Goal: Information Seeking & Learning: Find specific page/section

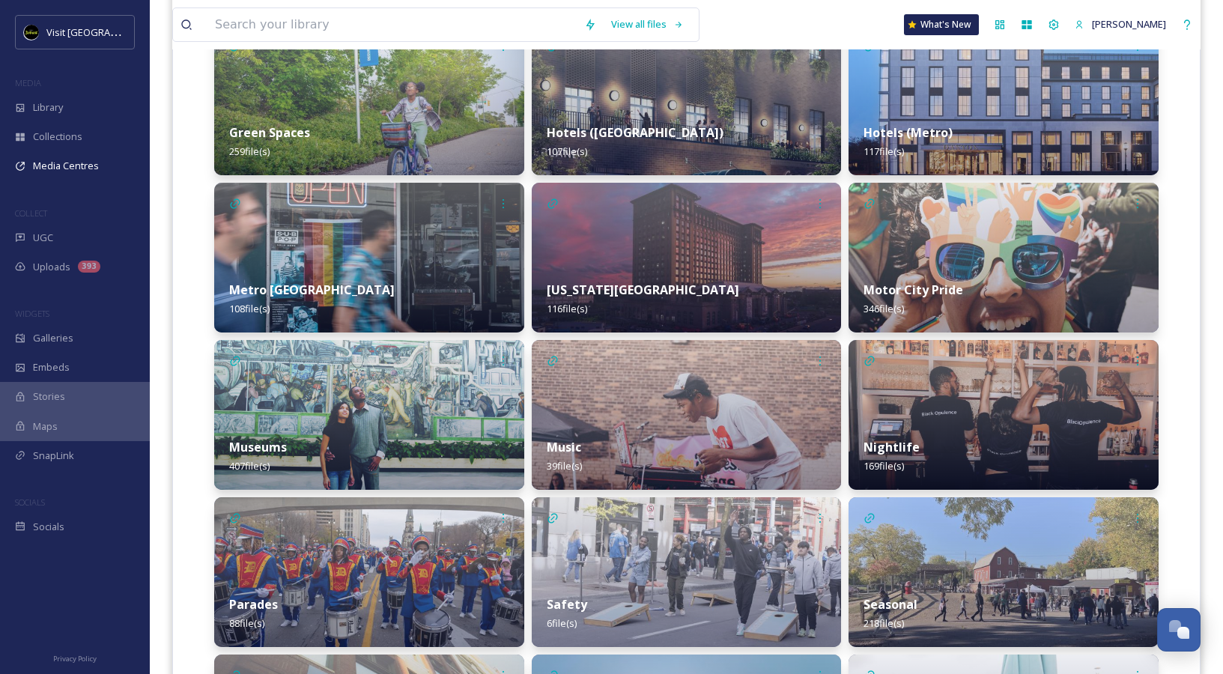
scroll to position [1044, 0]
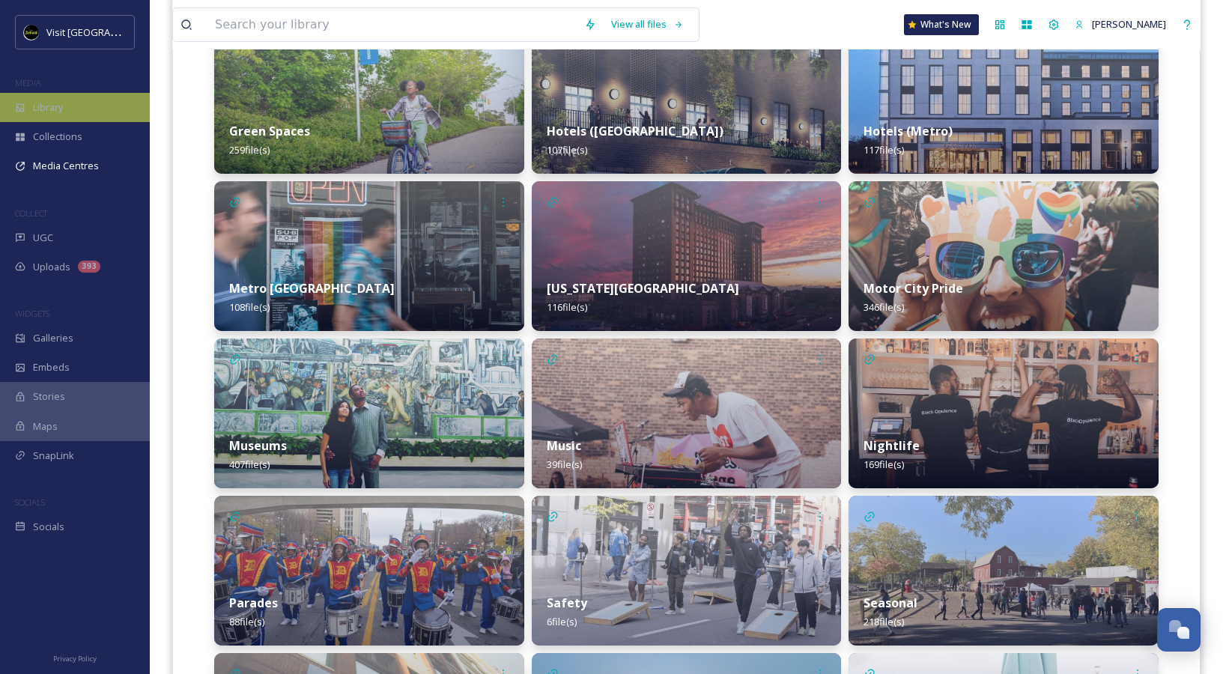
click at [67, 108] on div "Library" at bounding box center [75, 107] width 150 height 29
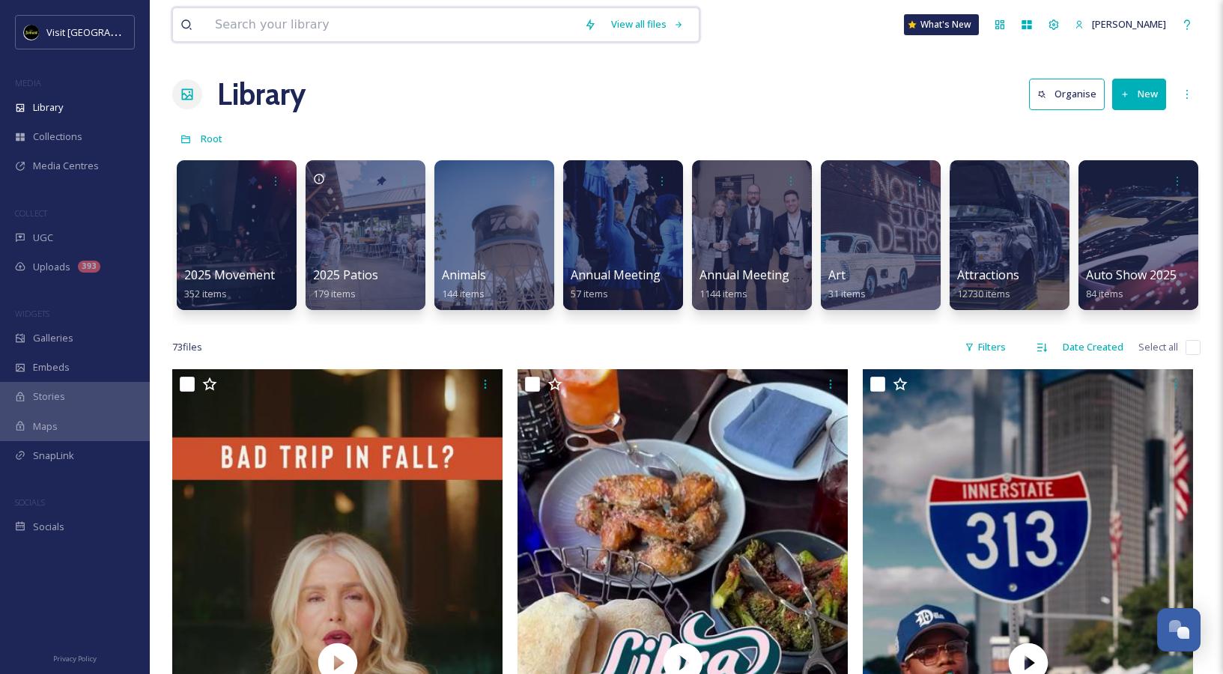
click at [511, 26] on input at bounding box center [392, 24] width 369 height 33
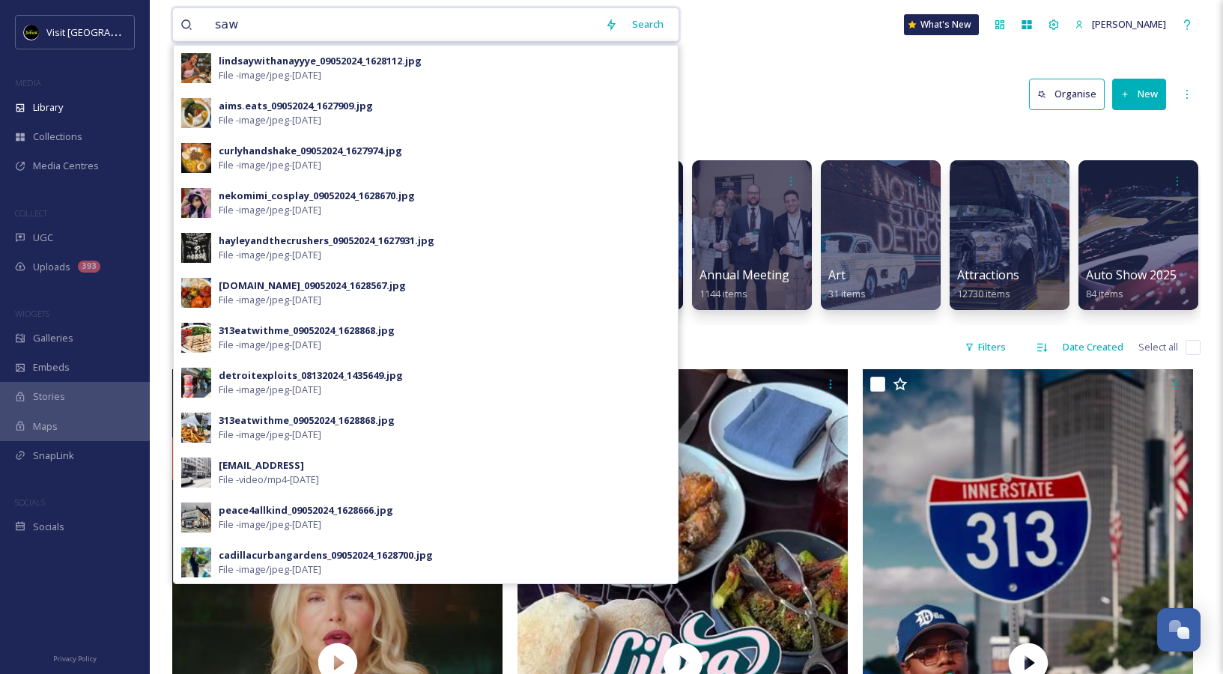
type input "saw"
drag, startPoint x: 511, startPoint y: 26, endPoint x: 667, endPoint y: 24, distance: 155.8
click at [667, 24] on div "Search" at bounding box center [648, 24] width 46 height 29
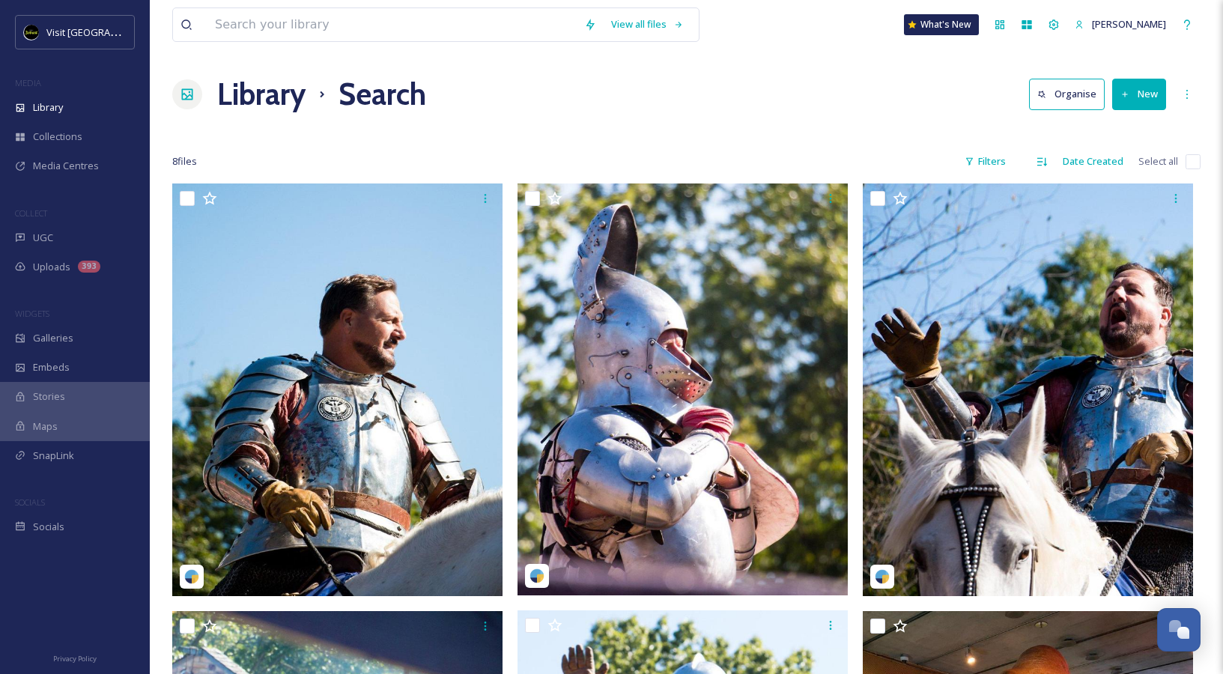
click at [276, 105] on h1 "Library" at bounding box center [261, 94] width 88 height 45
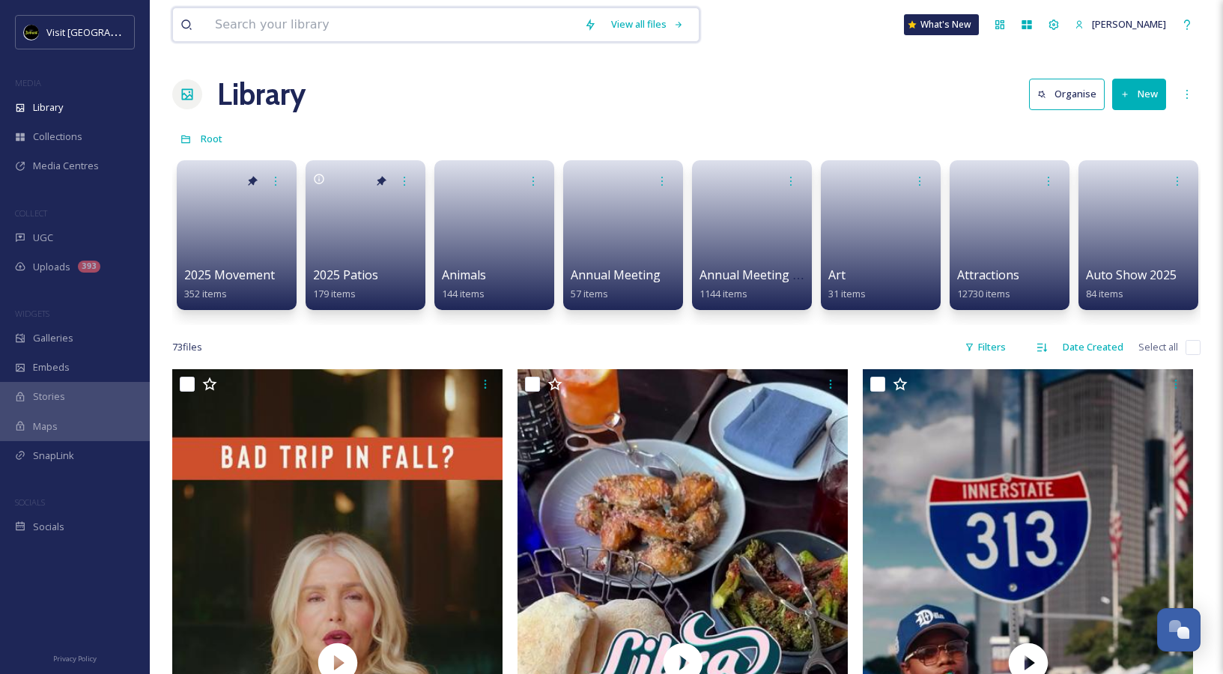
click at [284, 19] on input at bounding box center [392, 24] width 369 height 33
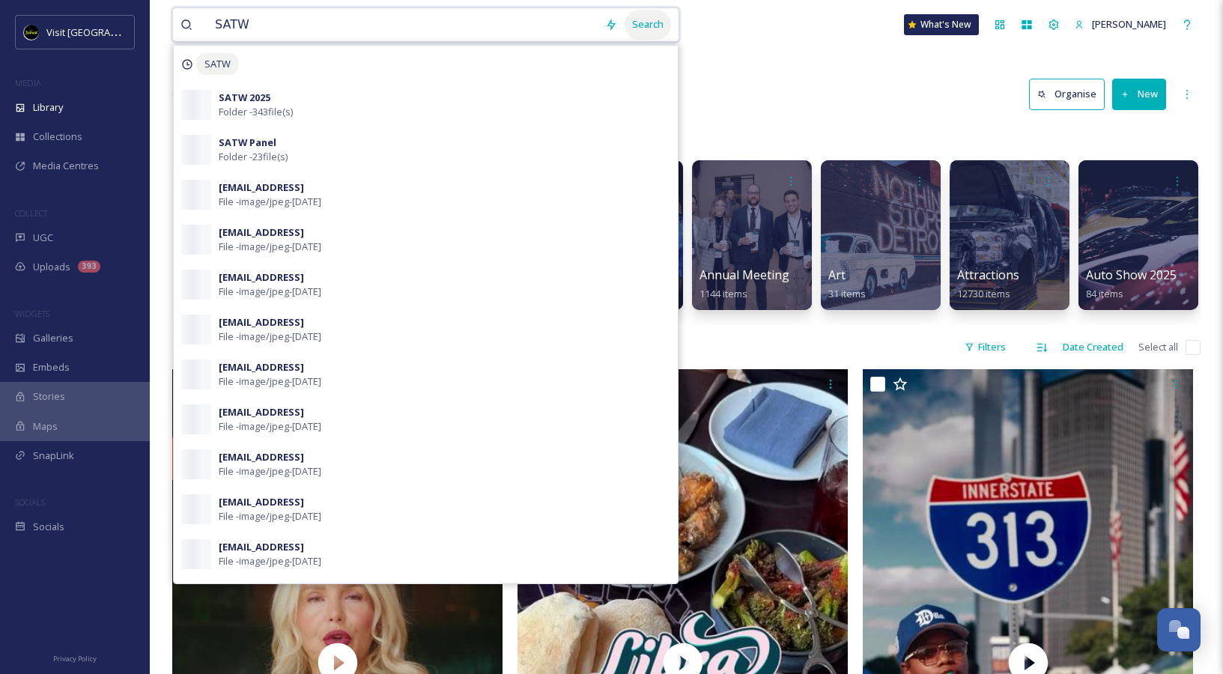
type input "SATW"
click at [658, 31] on div "Search" at bounding box center [648, 24] width 46 height 29
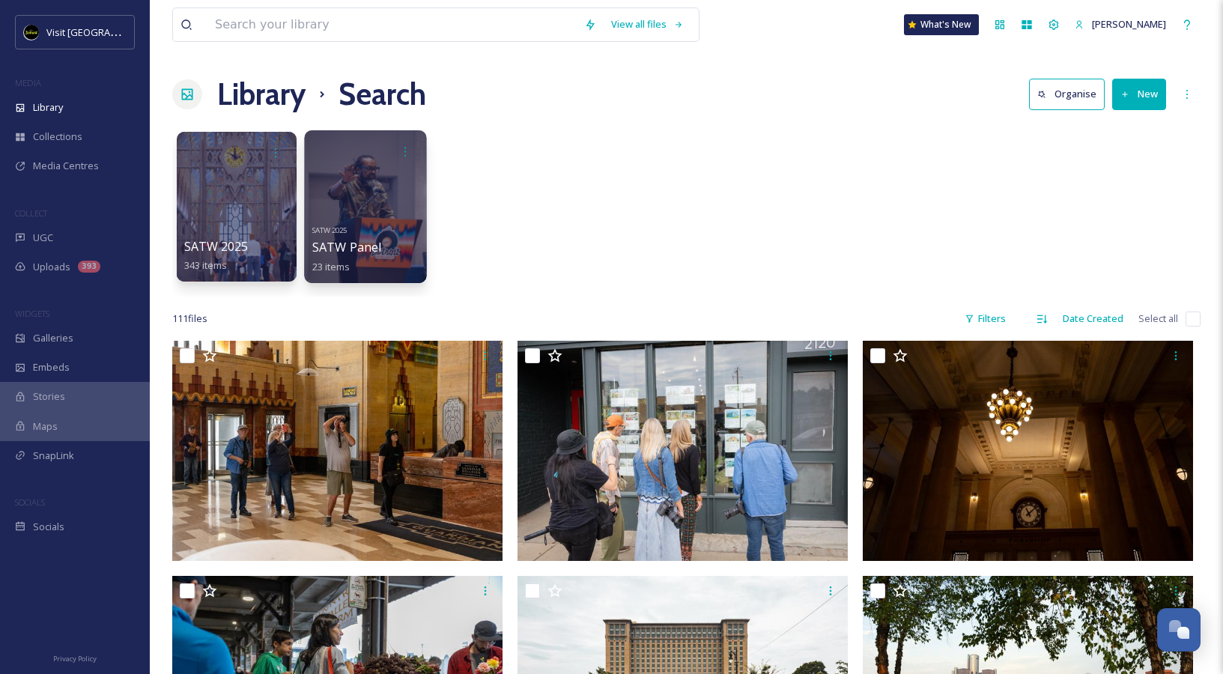
click at [399, 243] on div "SATW 2025 SATW Panel 23 items" at bounding box center [365, 246] width 107 height 55
click at [379, 225] on div "SATW 2025 SATW Panel 23 items" at bounding box center [365, 246] width 107 height 55
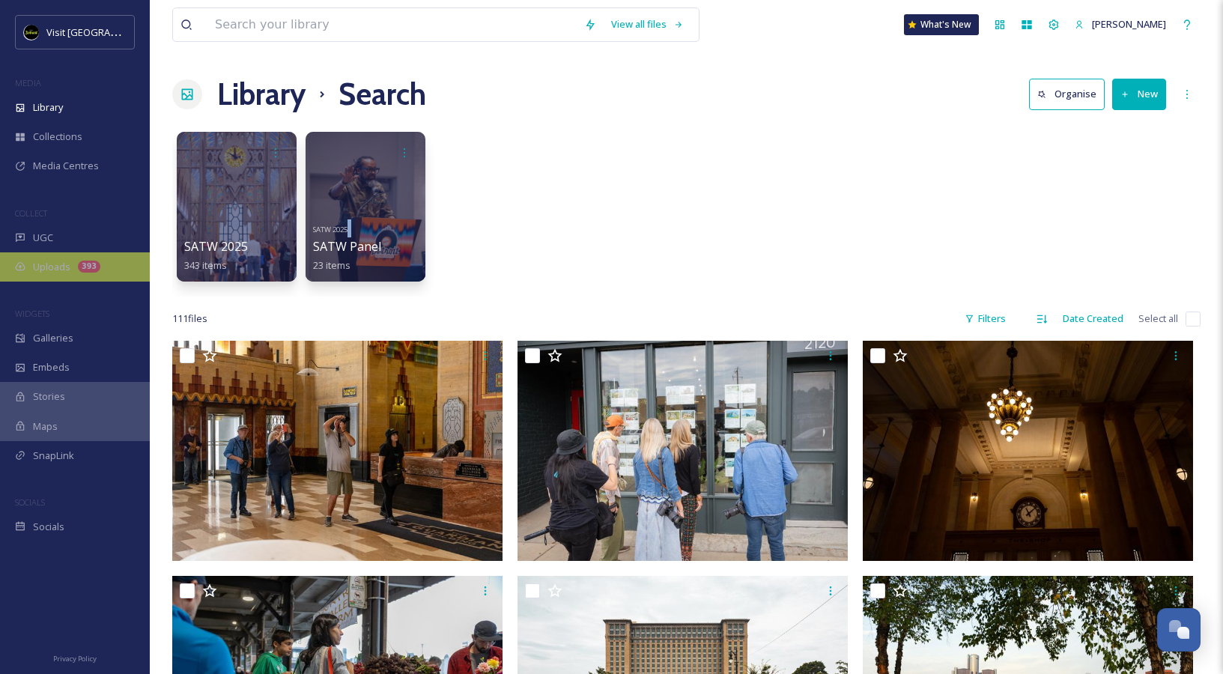
click at [66, 256] on div "Uploads 393" at bounding box center [75, 266] width 150 height 29
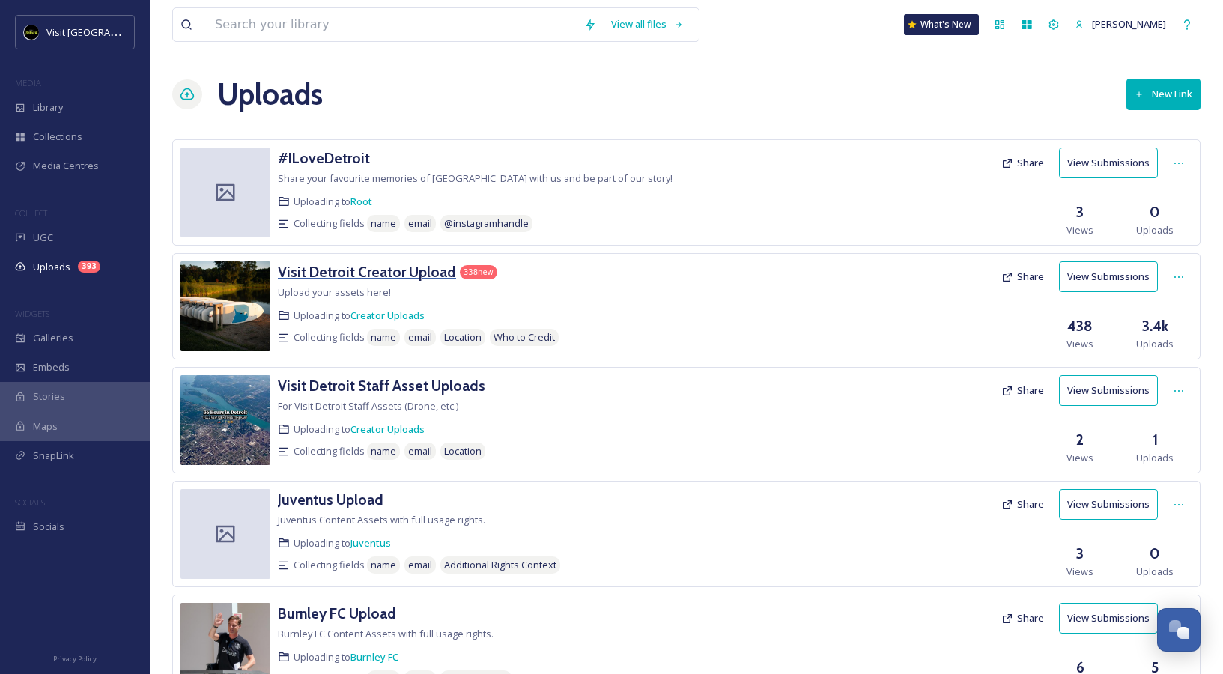
click at [367, 277] on h3 "Visit Detroit Creator Upload" at bounding box center [367, 272] width 178 height 18
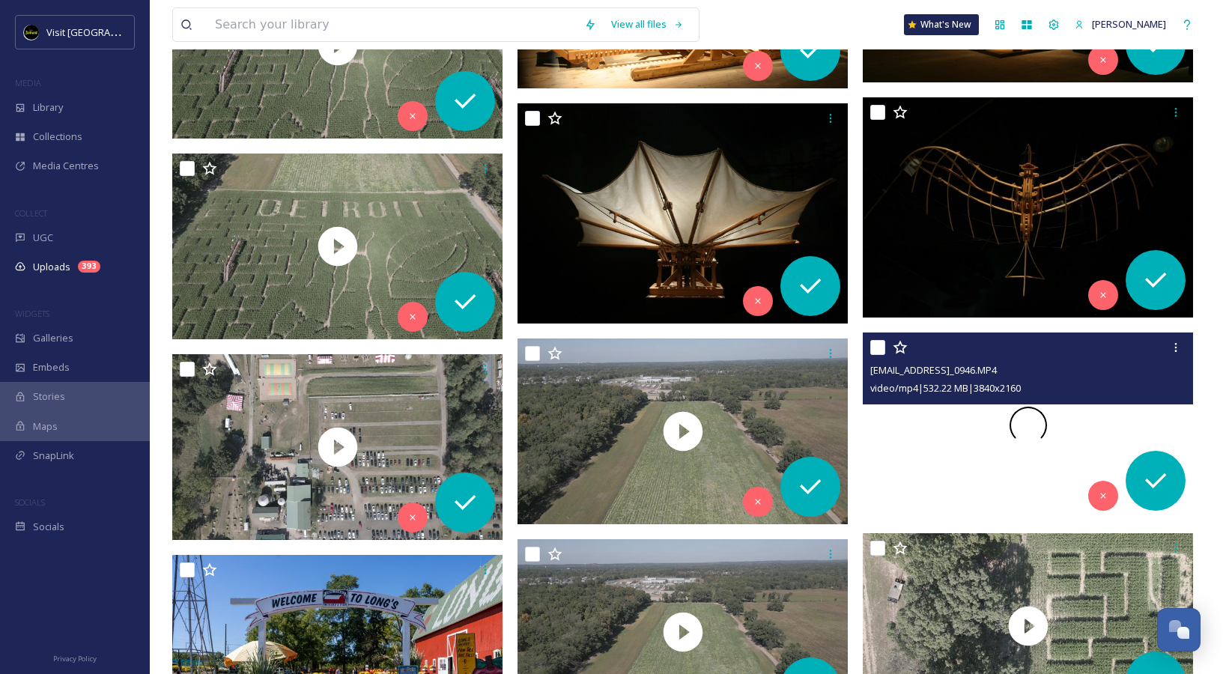
scroll to position [2633, 0]
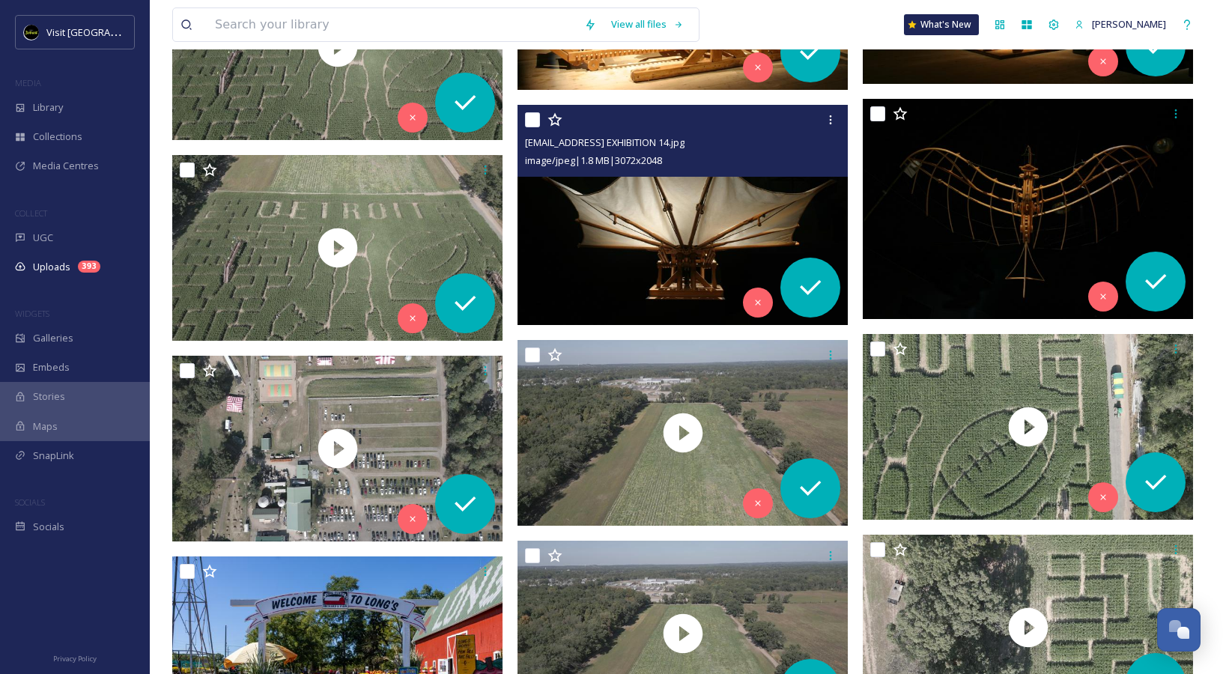
click at [662, 205] on img at bounding box center [683, 215] width 330 height 220
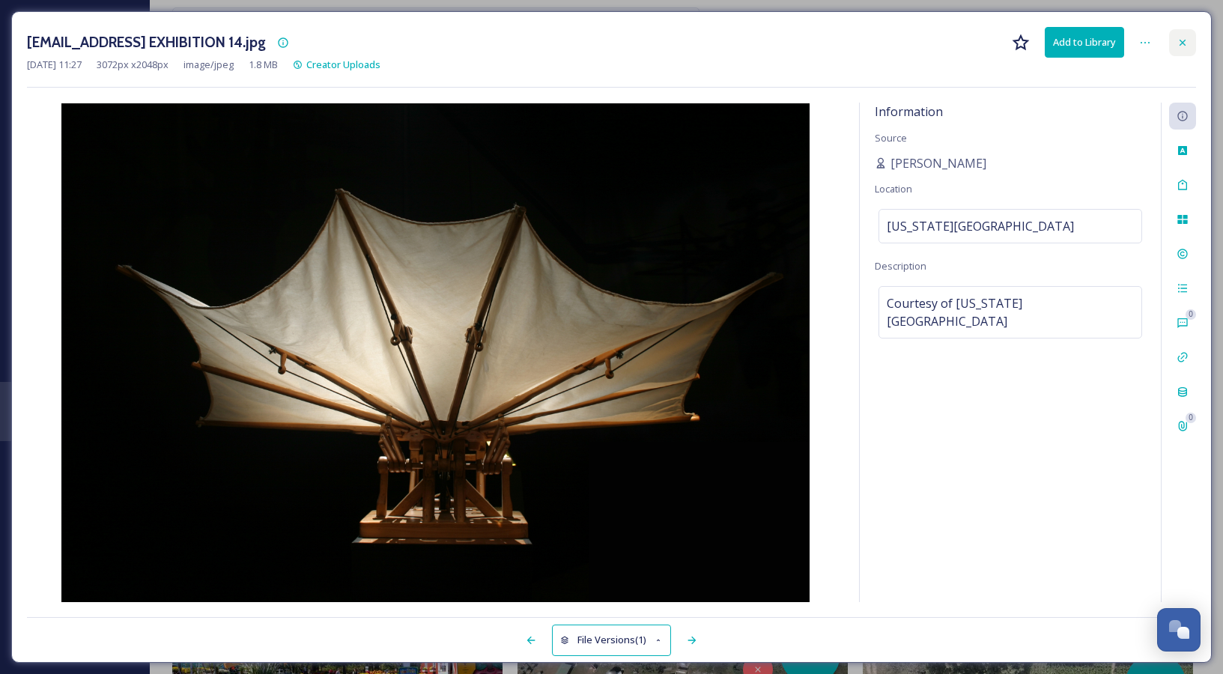
click at [1182, 47] on icon at bounding box center [1183, 43] width 12 height 12
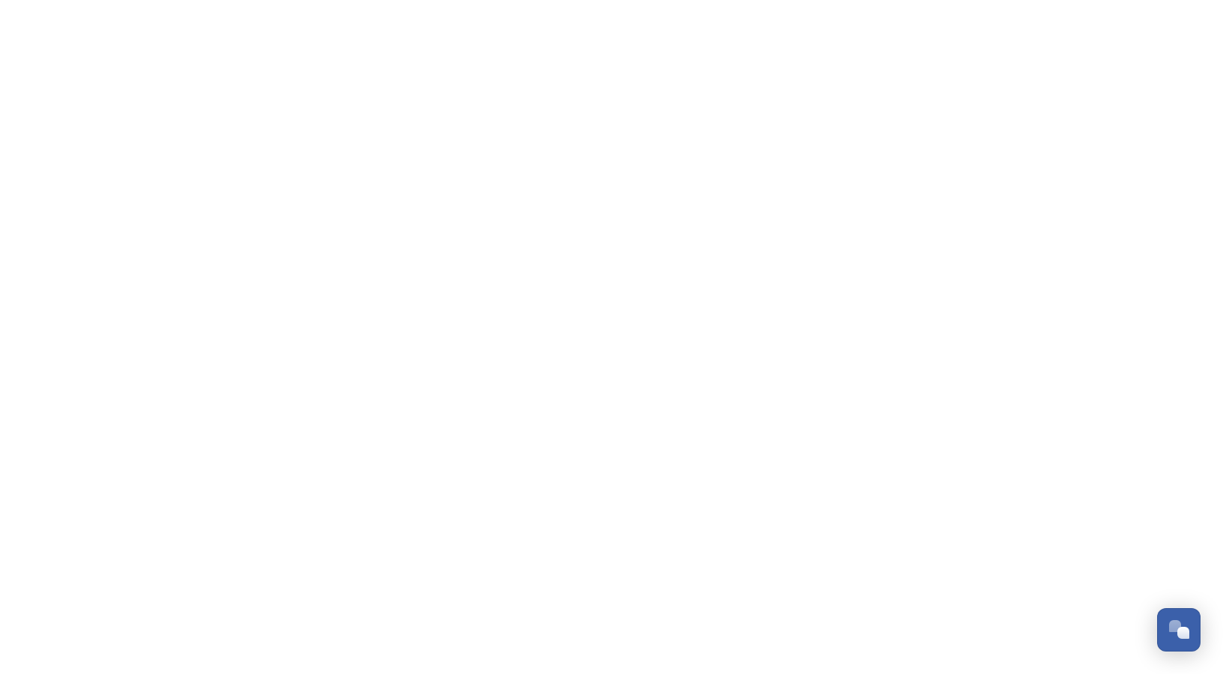
scroll to position [1496, 0]
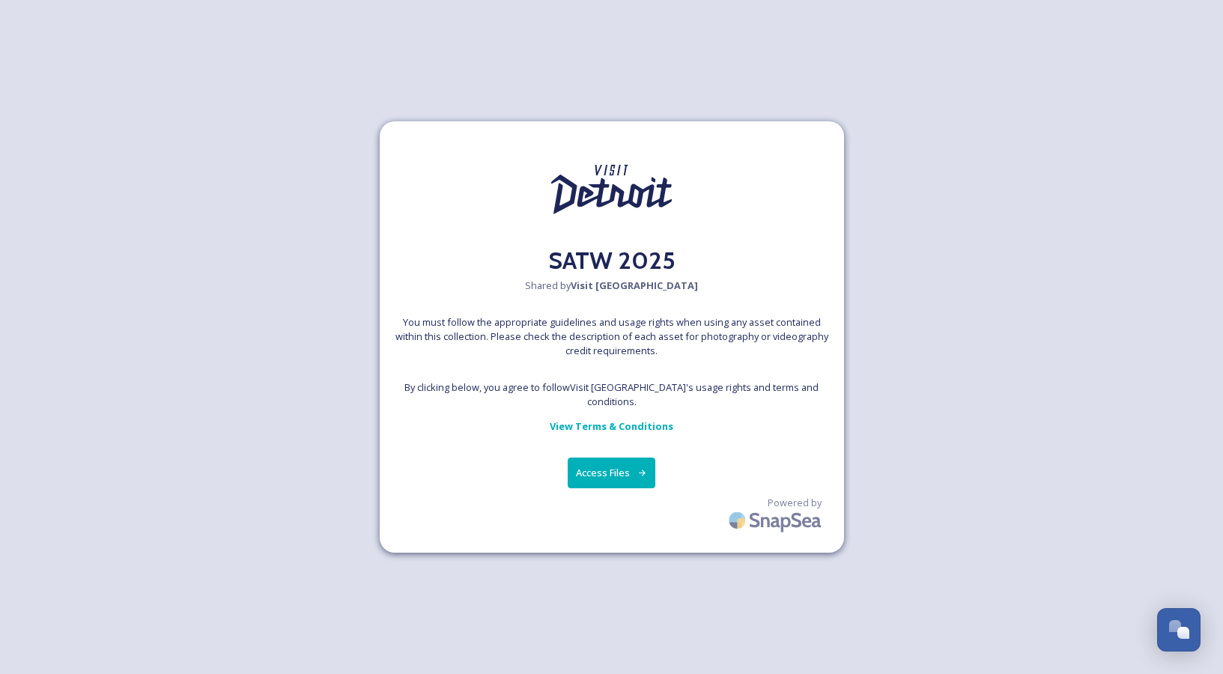
click at [619, 470] on button "Access Files" at bounding box center [612, 473] width 88 height 31
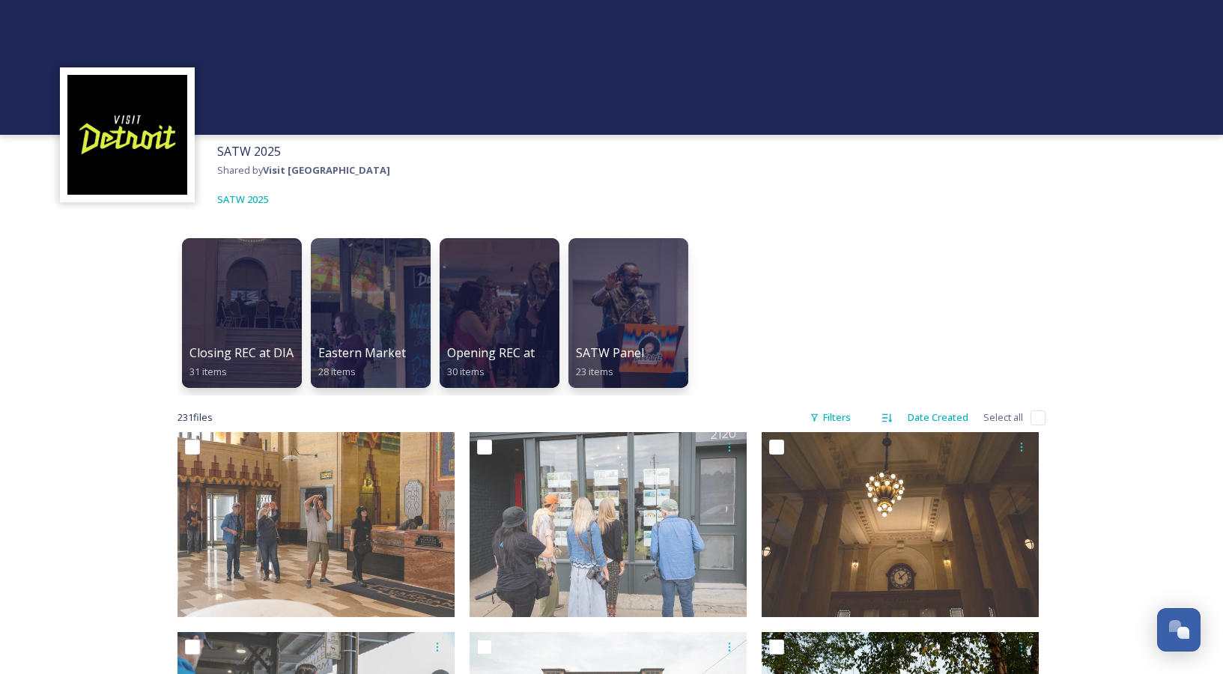
scroll to position [0, 0]
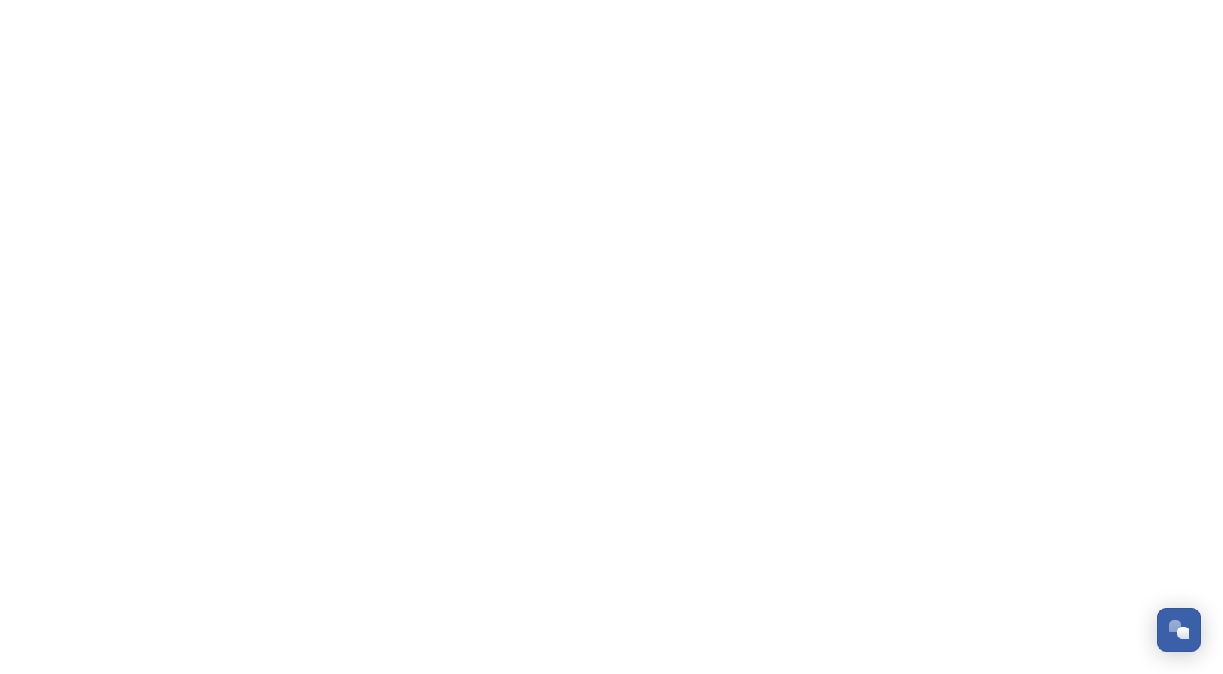
scroll to position [1496, 0]
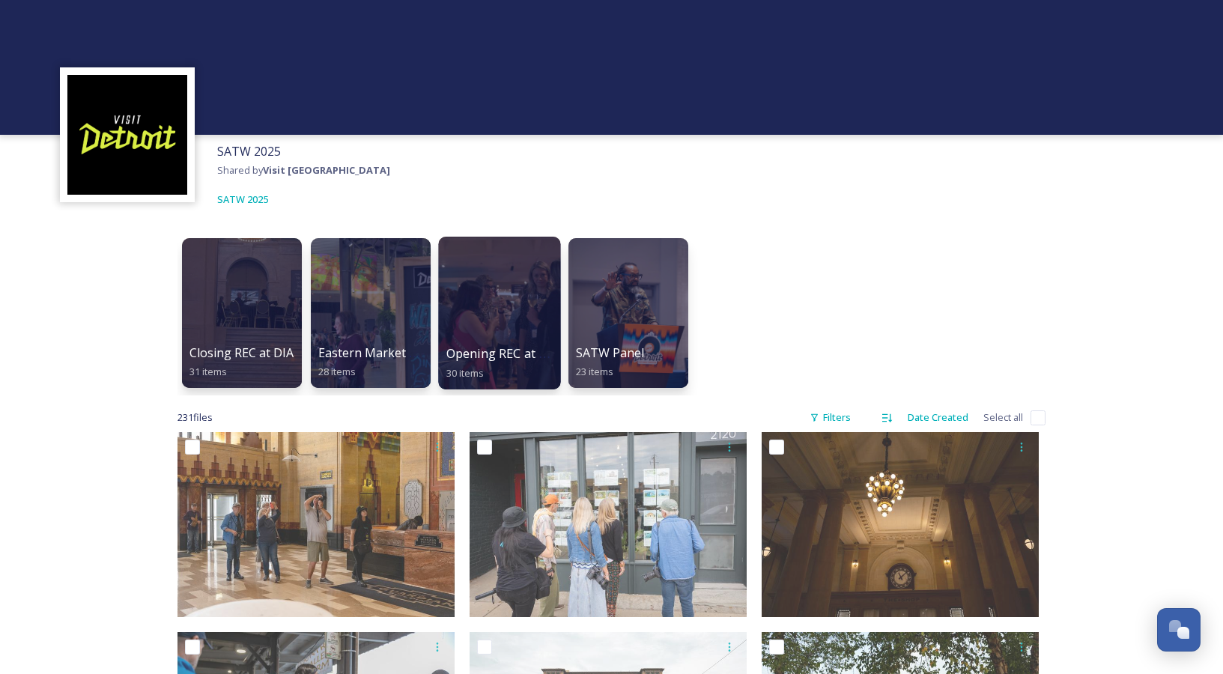
click at [545, 297] on div at bounding box center [499, 313] width 122 height 153
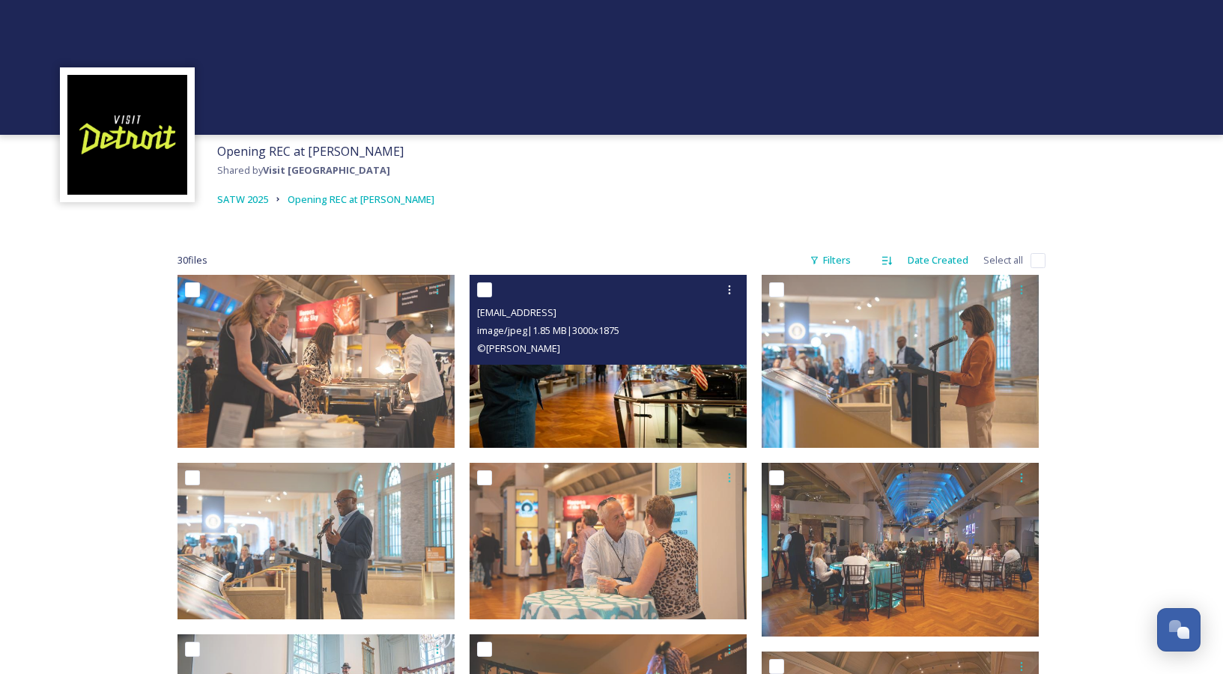
click at [649, 377] on img at bounding box center [608, 362] width 277 height 174
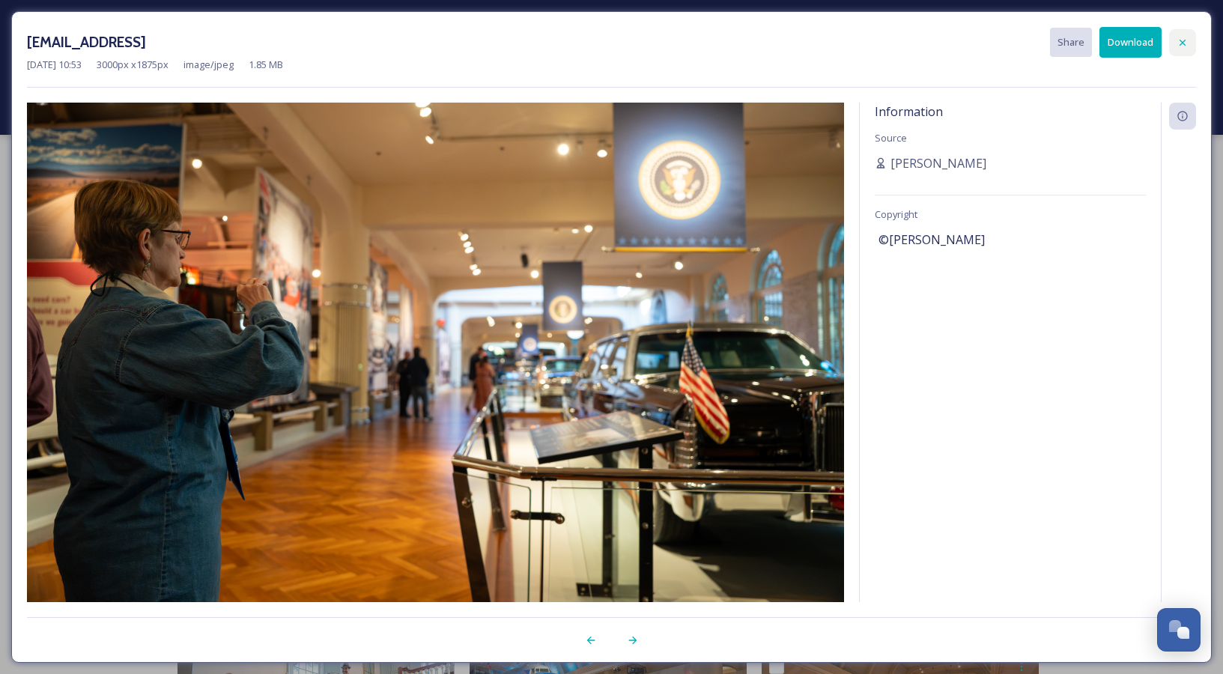
click at [1182, 45] on icon at bounding box center [1183, 43] width 12 height 12
